Goal: Find specific page/section: Find specific page/section

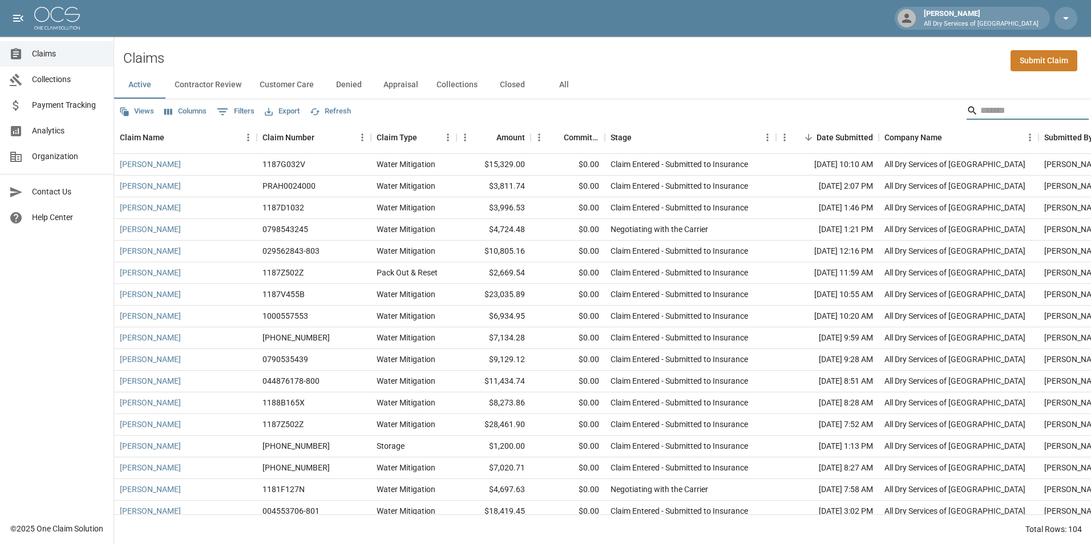
click at [995, 116] on input "Search" at bounding box center [1025, 111] width 91 height 18
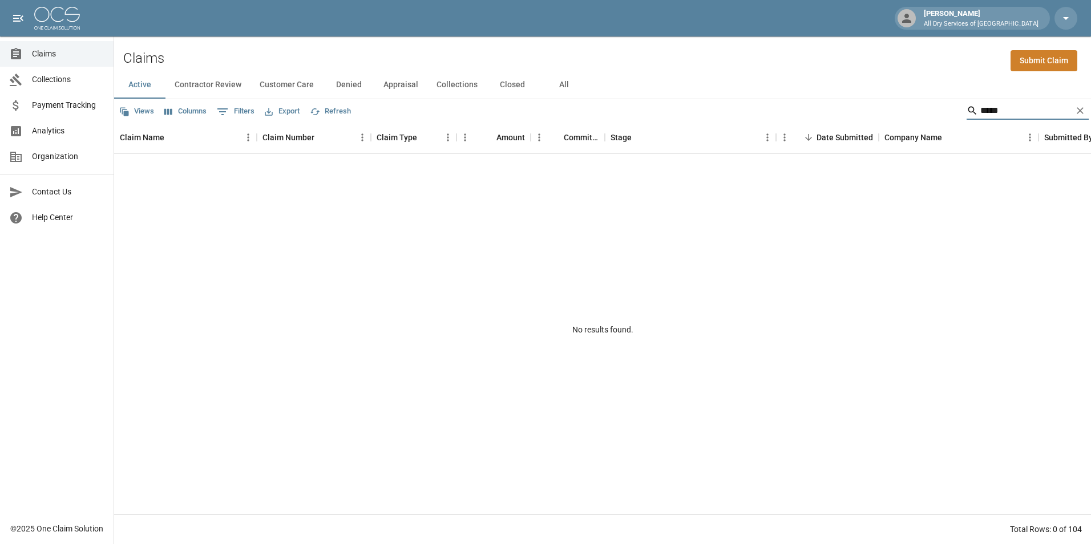
type input "*****"
click at [563, 84] on button "All" at bounding box center [563, 84] width 51 height 27
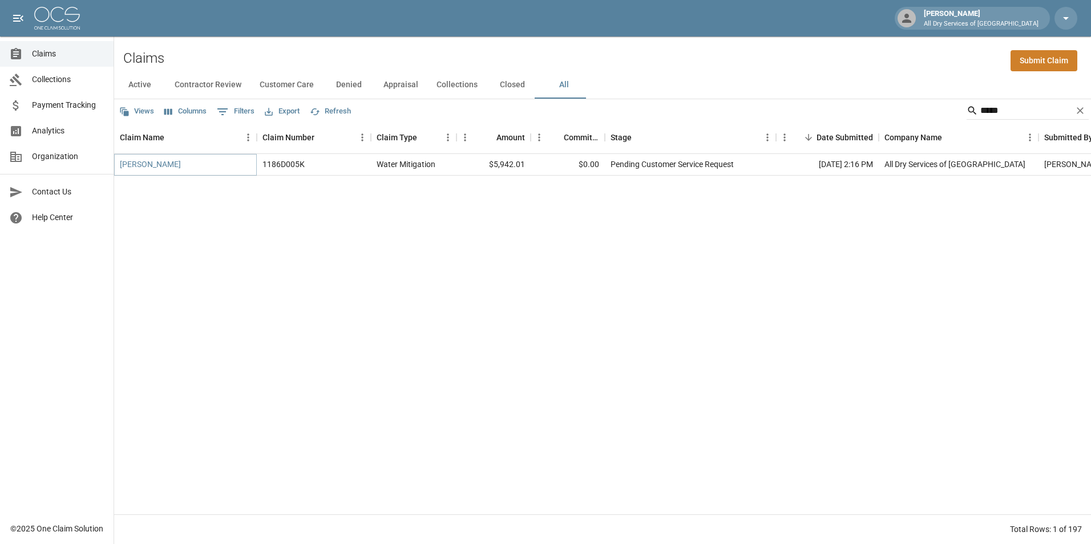
click at [145, 162] on link "Idali Escobar" at bounding box center [150, 164] width 61 height 11
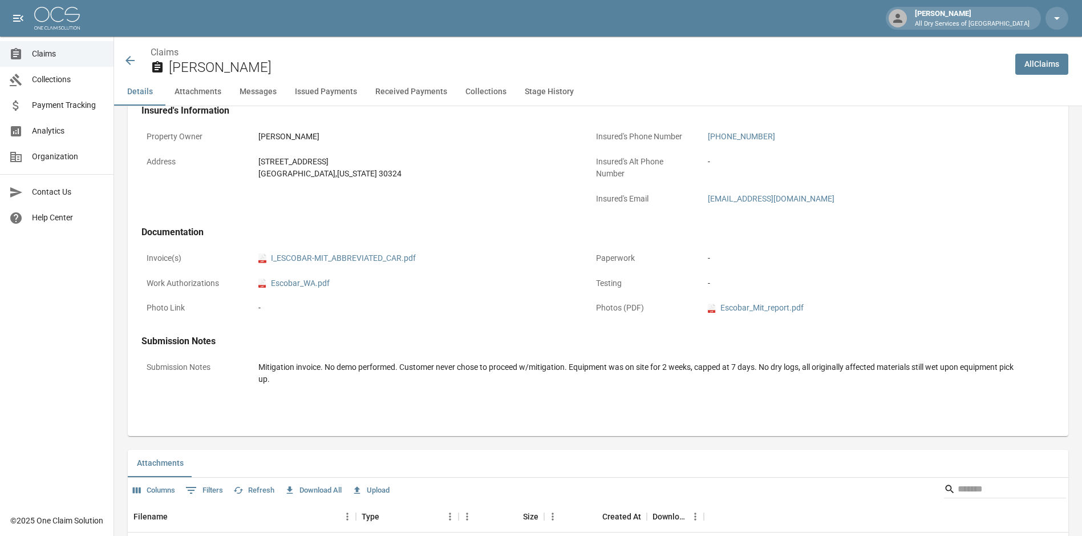
scroll to position [342, 0]
click at [49, 52] on span "Claims" at bounding box center [68, 54] width 72 height 12
